Goal: Information Seeking & Learning: Learn about a topic

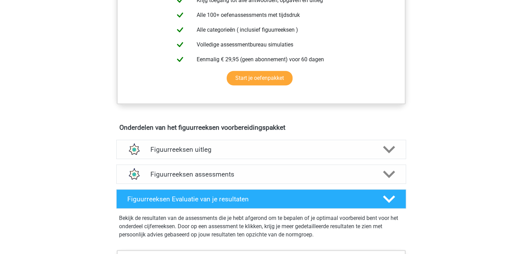
scroll to position [310, 0]
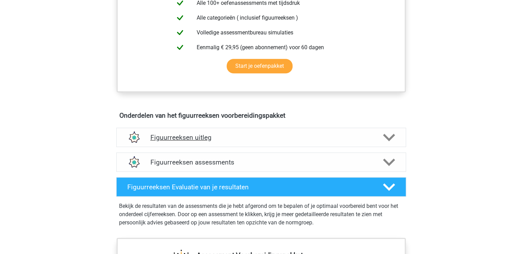
click at [261, 138] on h4 "Figuurreeksen uitleg" at bounding box center [260, 138] width 221 height 8
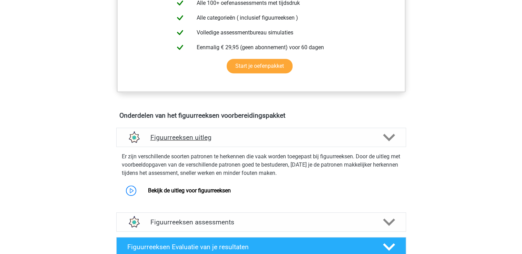
click at [261, 138] on h4 "Figuurreeksen uitleg" at bounding box center [260, 138] width 221 height 8
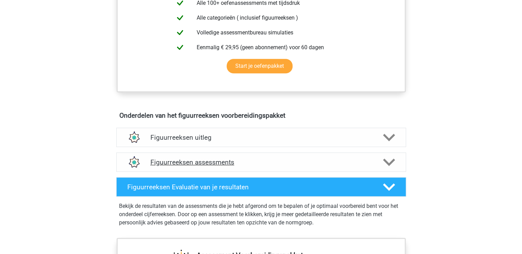
click at [241, 163] on h4 "Figuurreeksen assessments" at bounding box center [260, 163] width 221 height 8
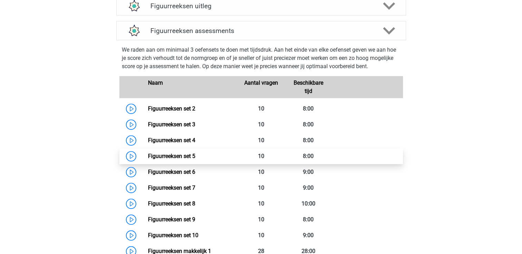
scroll to position [483, 0]
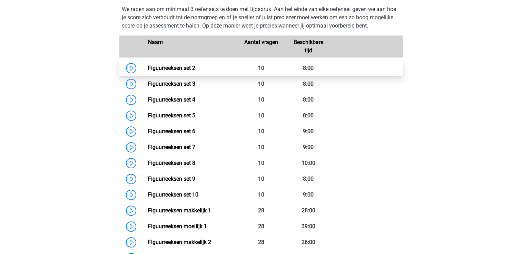
click at [148, 68] on link "Figuurreeksen set 2" at bounding box center [171, 68] width 47 height 7
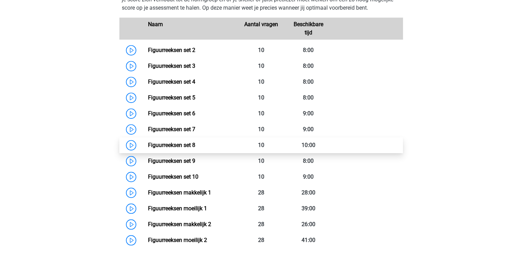
scroll to position [517, 0]
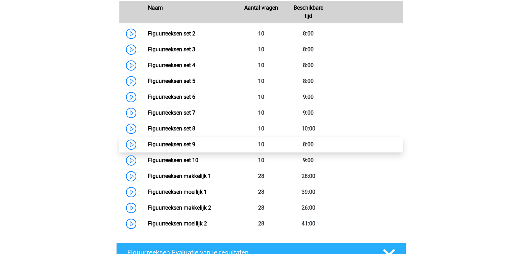
click at [165, 146] on link "Figuurreeksen set 9" at bounding box center [171, 144] width 47 height 7
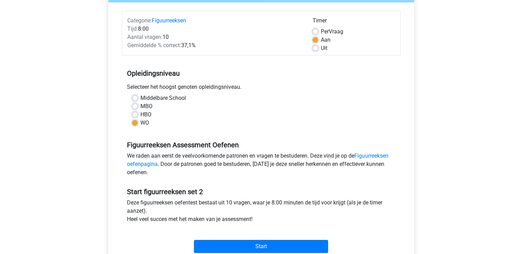
scroll to position [138, 0]
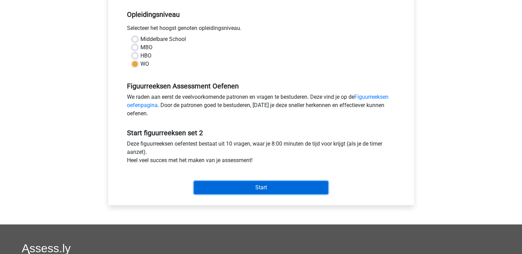
click at [246, 189] on input "Start" at bounding box center [261, 187] width 134 height 13
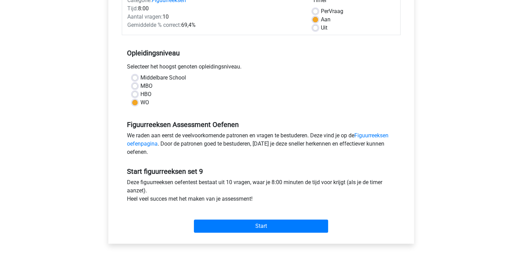
scroll to position [172, 0]
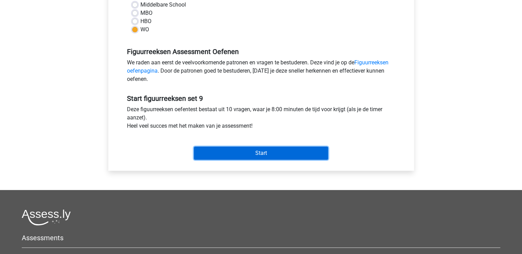
click at [252, 151] on input "Start" at bounding box center [261, 153] width 134 height 13
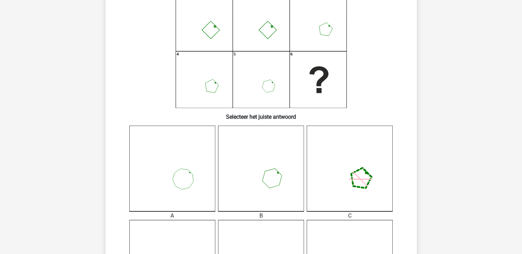
click at [250, 171] on icon at bounding box center [261, 169] width 86 height 86
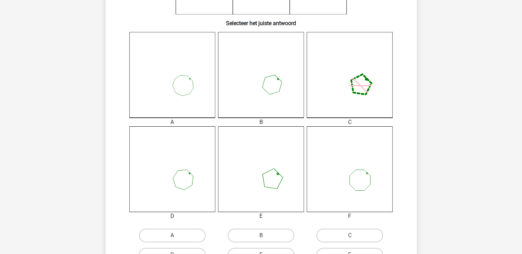
scroll to position [207, 0]
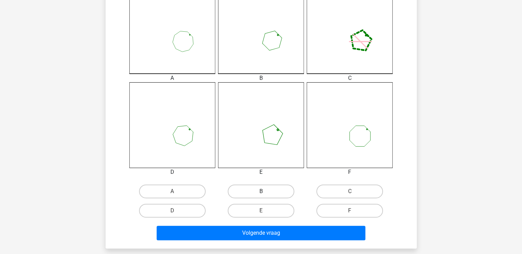
click at [261, 188] on label "B" at bounding box center [261, 192] width 67 height 14
click at [261, 192] on input "B" at bounding box center [263, 194] width 4 height 4
radio input "true"
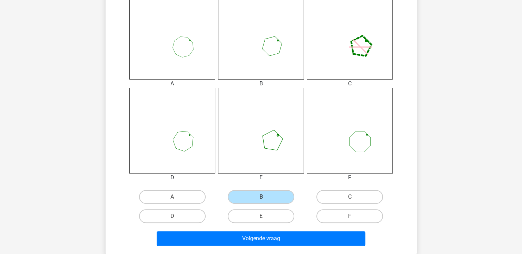
scroll to position [241, 0]
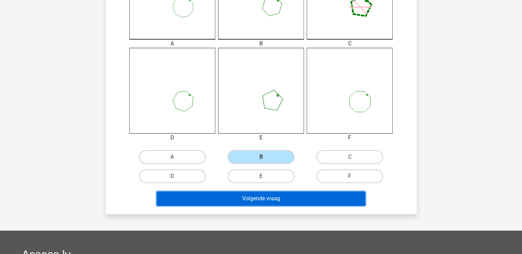
click at [291, 194] on button "Volgende vraag" at bounding box center [261, 199] width 209 height 14
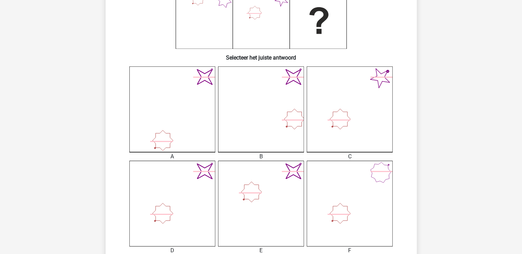
scroll to position [138, 0]
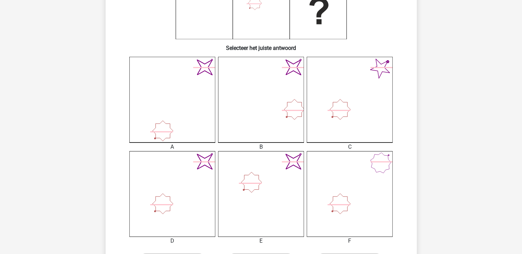
click at [201, 180] on icon "image/svg+xml" at bounding box center [172, 194] width 86 height 86
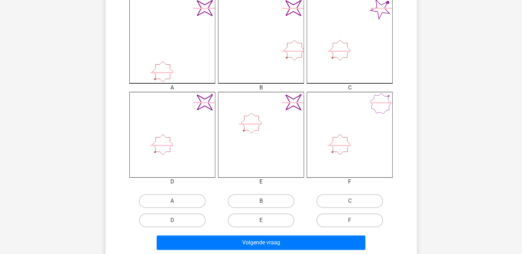
scroll to position [207, 0]
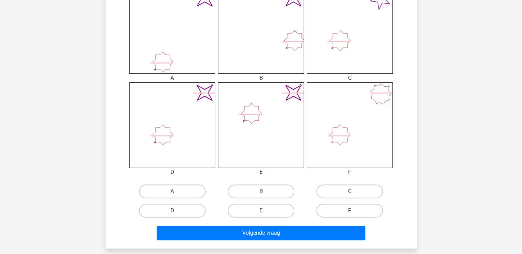
click at [198, 210] on label "D" at bounding box center [172, 211] width 67 height 14
click at [177, 211] on input "D" at bounding box center [174, 213] width 4 height 4
radio input "true"
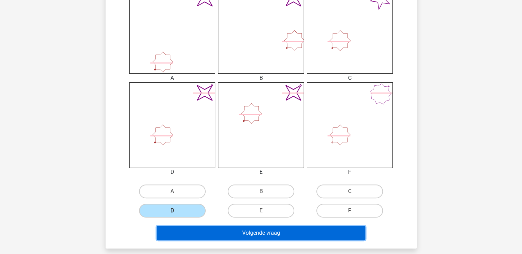
click at [212, 230] on button "Volgende vraag" at bounding box center [261, 233] width 209 height 14
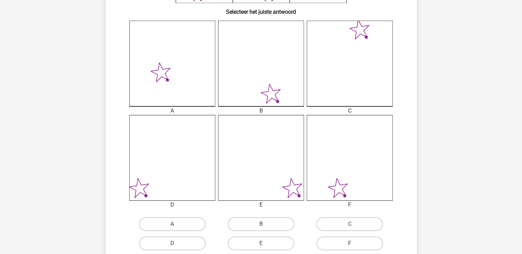
scroll to position [239, 0]
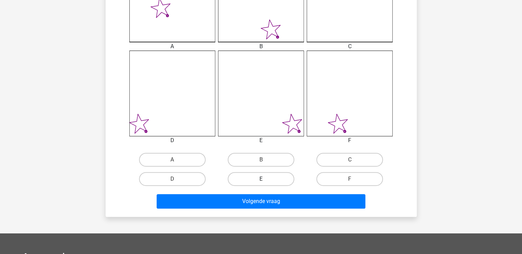
click at [281, 183] on label "E" at bounding box center [261, 179] width 67 height 14
click at [265, 183] on input "E" at bounding box center [263, 181] width 4 height 4
radio input "true"
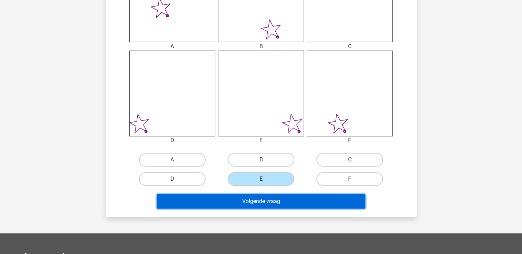
click at [282, 200] on button "Volgende vraag" at bounding box center [261, 201] width 209 height 14
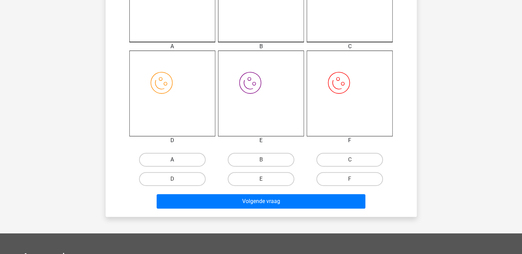
click at [189, 160] on label "A" at bounding box center [172, 160] width 67 height 14
click at [177, 160] on input "A" at bounding box center [174, 162] width 4 height 4
radio input "true"
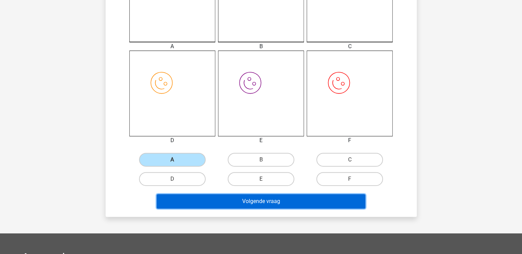
click at [236, 202] on button "Volgende vraag" at bounding box center [261, 201] width 209 height 14
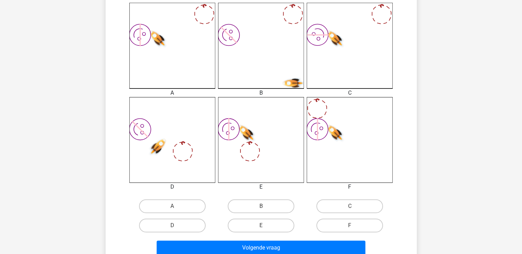
scroll to position [204, 0]
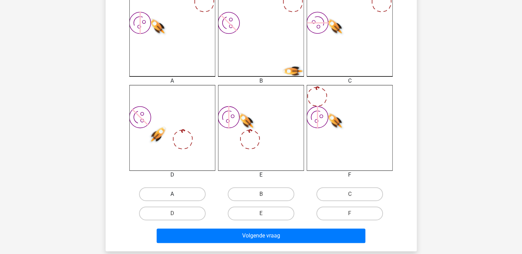
click at [181, 193] on label "A" at bounding box center [172, 195] width 67 height 14
click at [177, 194] on input "A" at bounding box center [174, 196] width 4 height 4
radio input "true"
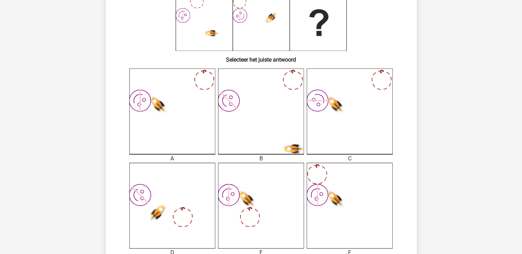
scroll to position [32, 0]
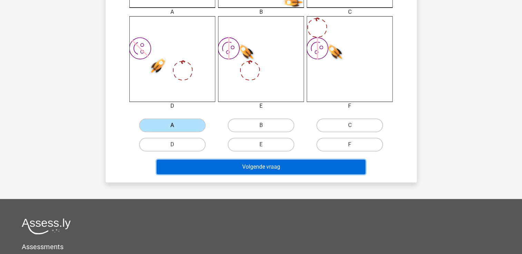
click at [240, 169] on button "Volgende vraag" at bounding box center [261, 167] width 209 height 14
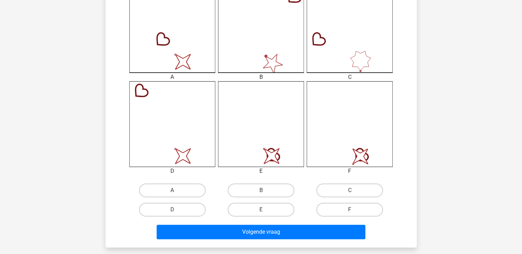
scroll to position [241, 0]
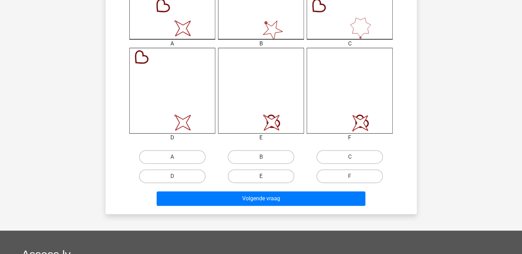
click at [276, 174] on label "E" at bounding box center [261, 177] width 67 height 14
click at [265, 177] on input "E" at bounding box center [263, 179] width 4 height 4
radio input "true"
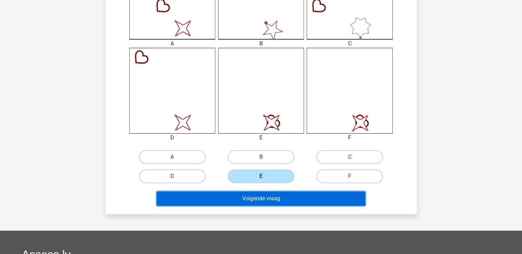
click at [281, 198] on button "Volgende vraag" at bounding box center [261, 199] width 209 height 14
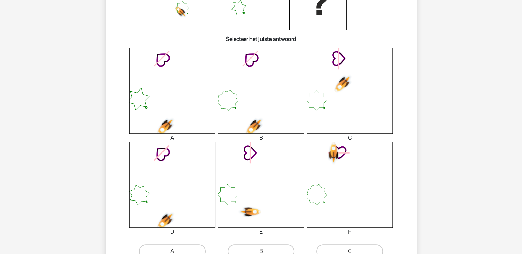
scroll to position [207, 0]
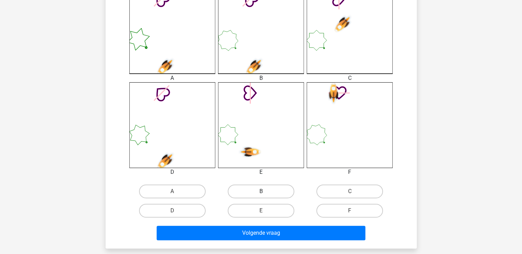
click at [264, 191] on label "B" at bounding box center [261, 192] width 67 height 14
click at [264, 192] on input "B" at bounding box center [263, 194] width 4 height 4
radio input "true"
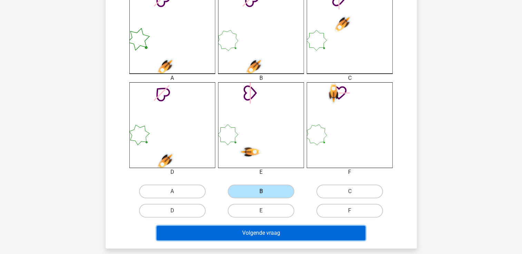
click at [281, 234] on button "Volgende vraag" at bounding box center [261, 233] width 209 height 14
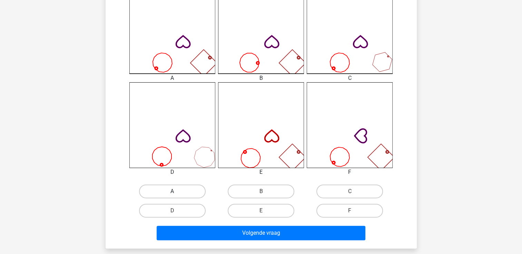
click at [185, 188] on label "A" at bounding box center [172, 192] width 67 height 14
click at [177, 192] on input "A" at bounding box center [174, 194] width 4 height 4
radio input "true"
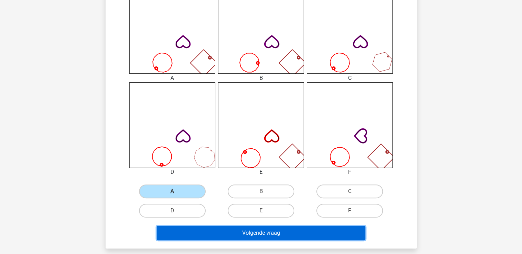
click at [292, 230] on button "Volgende vraag" at bounding box center [261, 233] width 209 height 14
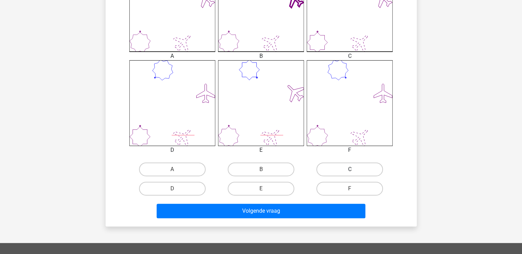
scroll to position [241, 0]
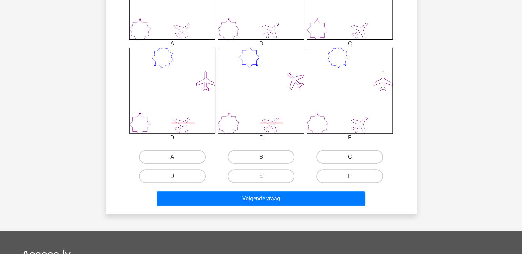
click at [333, 159] on label "C" at bounding box center [349, 157] width 67 height 14
click at [350, 159] on input "C" at bounding box center [352, 159] width 4 height 4
radio input "true"
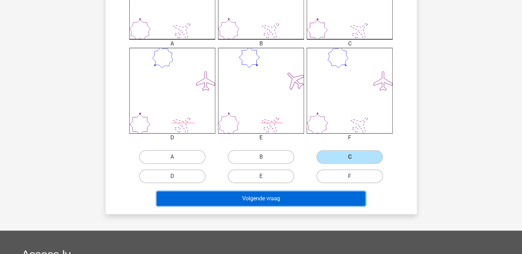
click at [323, 198] on button "Volgende vraag" at bounding box center [261, 199] width 209 height 14
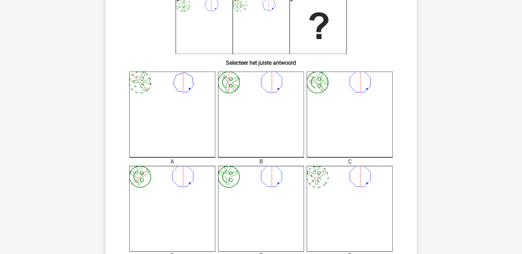
scroll to position [135, 0]
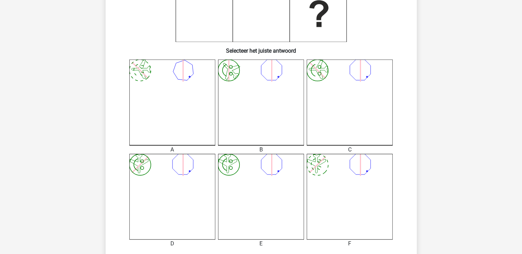
click at [193, 184] on icon "image/svg+xml" at bounding box center [172, 197] width 86 height 86
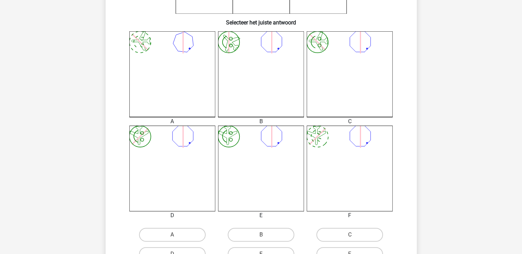
scroll to position [204, 0]
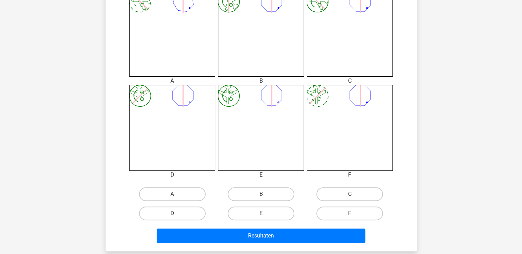
click at [193, 210] on label "D" at bounding box center [172, 214] width 67 height 14
click at [177, 214] on input "D" at bounding box center [174, 216] width 4 height 4
radio input "true"
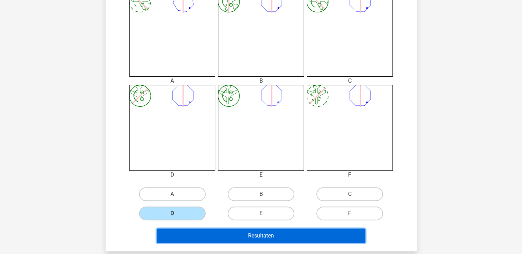
click at [208, 234] on button "Resultaten" at bounding box center [261, 236] width 209 height 14
